Goal: Information Seeking & Learning: Learn about a topic

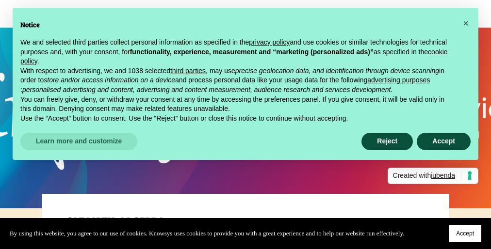
click at [464, 232] on span "Accept" at bounding box center [465, 234] width 18 height 7
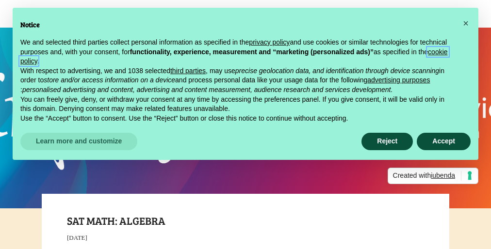
click at [183, 62] on link "cookie policy" at bounding box center [234, 56] width 428 height 17
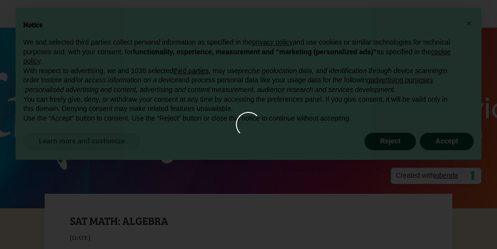
click at [249, 125] on div at bounding box center [248, 124] width 25 height 25
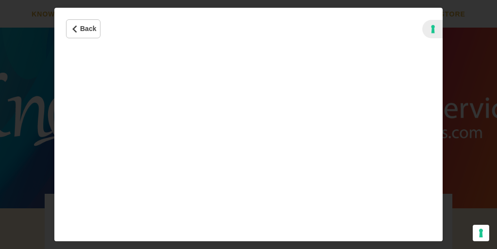
click at [249, 125] on iframe "Cookie Policy" at bounding box center [248, 146] width 388 height 192
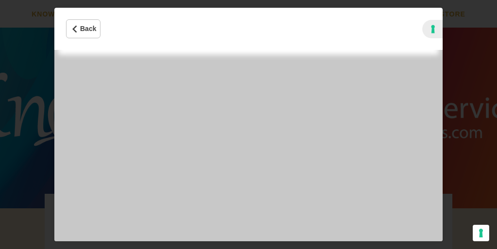
click at [249, 125] on iframe "Cookie Policy" at bounding box center [248, 146] width 388 height 192
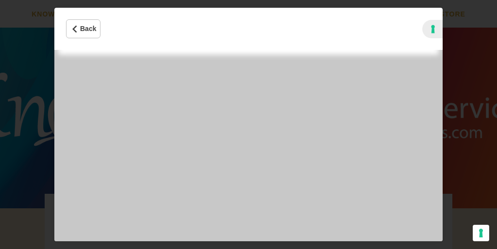
click at [249, 125] on iframe "Cookie Policy" at bounding box center [248, 146] width 388 height 192
